Goal: Task Accomplishment & Management: Manage account settings

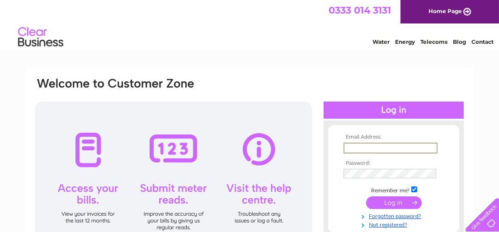
type input "[EMAIL_ADDRESS][DOMAIN_NAME]"
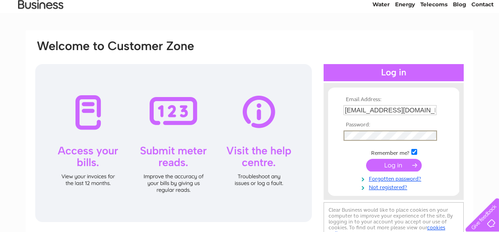
scroll to position [45, 0]
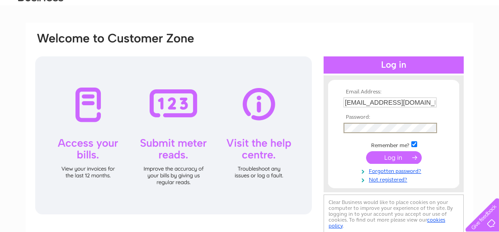
click at [397, 160] on input "submit" at bounding box center [394, 157] width 56 height 13
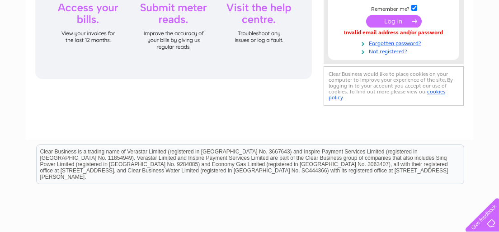
scroll to position [45, 0]
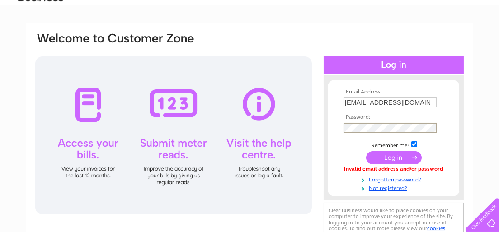
click at [399, 159] on input "submit" at bounding box center [394, 157] width 56 height 13
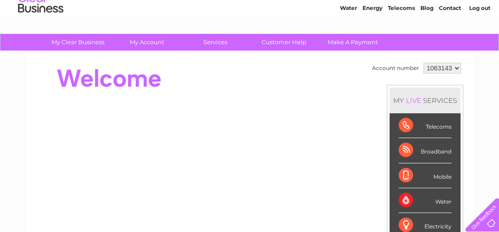
scroll to position [45, 0]
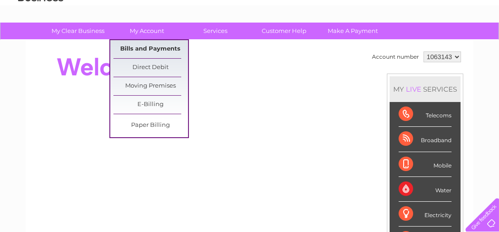
click at [146, 48] on link "Bills and Payments" at bounding box center [150, 49] width 75 height 18
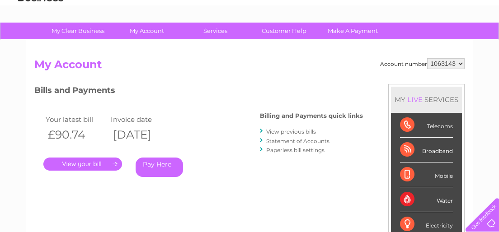
scroll to position [90, 0]
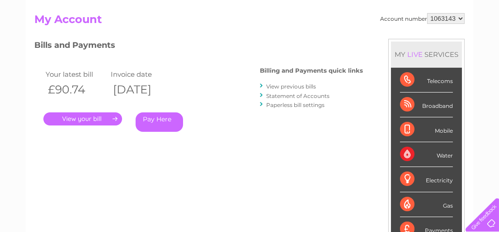
click at [88, 116] on link "." at bounding box center [82, 119] width 79 height 13
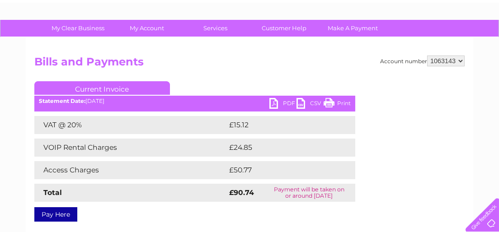
scroll to position [45, 0]
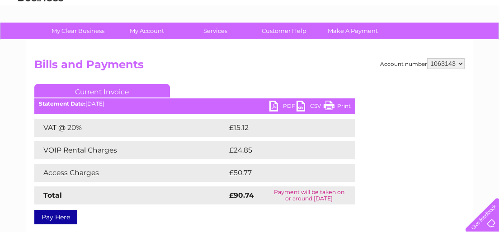
click at [272, 106] on link "PDF" at bounding box center [282, 107] width 27 height 13
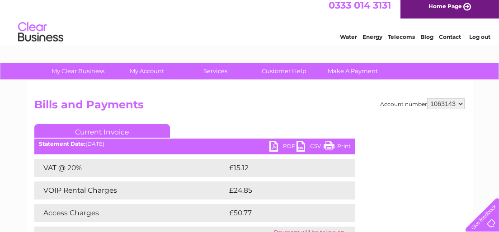
scroll to position [0, 0]
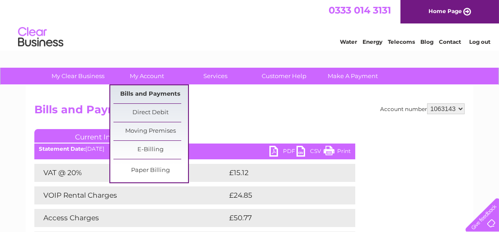
click at [144, 92] on link "Bills and Payments" at bounding box center [150, 94] width 75 height 18
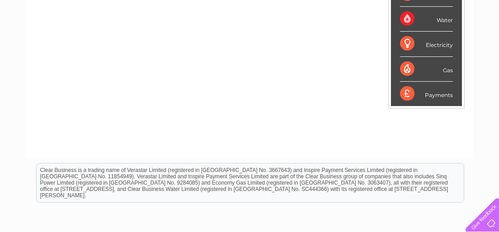
scroll to position [90, 0]
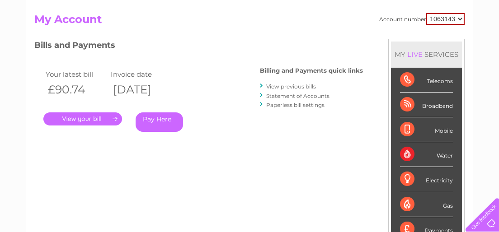
click at [299, 86] on link "View previous bills" at bounding box center [291, 86] width 50 height 7
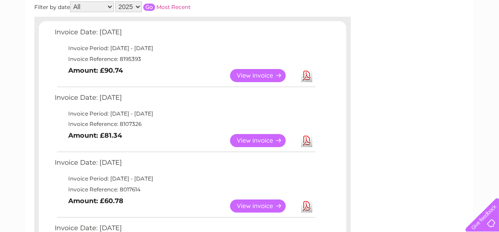
scroll to position [181, 0]
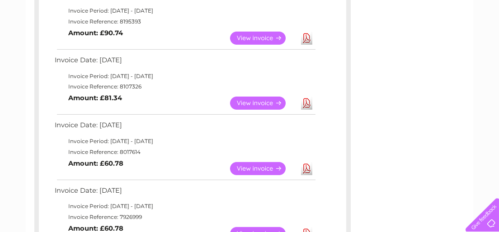
click at [257, 99] on link "View" at bounding box center [263, 103] width 66 height 13
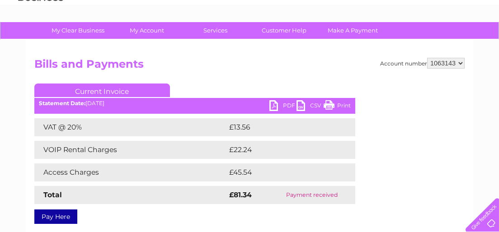
scroll to position [45, 0]
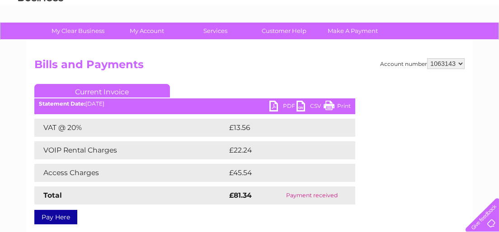
click at [276, 103] on link "PDF" at bounding box center [282, 107] width 27 height 13
